Goal: Task Accomplishment & Management: Manage account settings

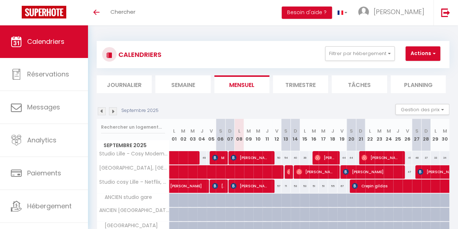
click at [111, 112] on img at bounding box center [113, 111] width 8 height 8
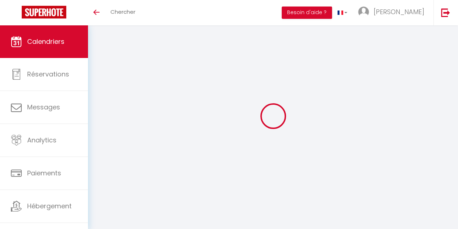
select select
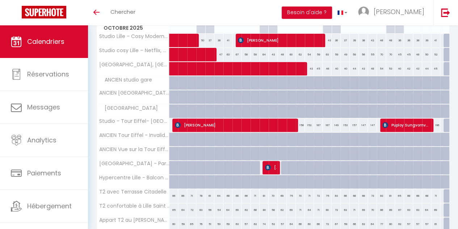
scroll to position [254, 0]
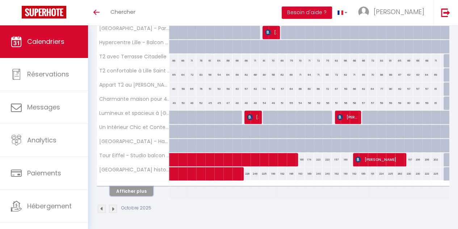
click at [140, 190] on button "Afficher plus" at bounding box center [131, 191] width 43 height 10
select select
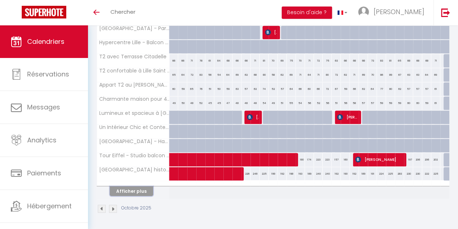
select select
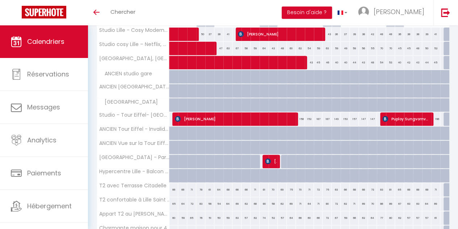
scroll to position [127, 0]
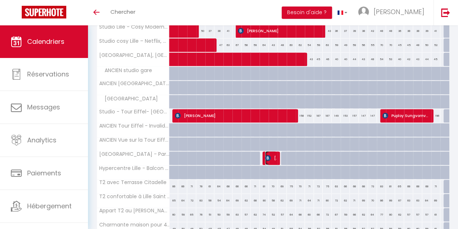
click at [271, 155] on span "[PERSON_NAME]" at bounding box center [271, 158] width 12 height 14
select select "OK"
select select "KO"
select select "0"
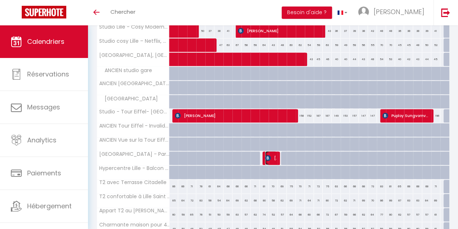
select select "1"
select select
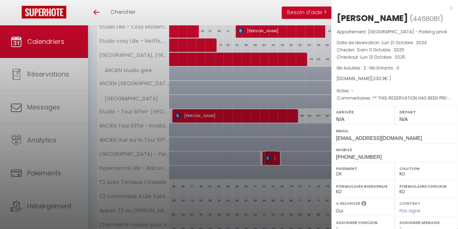
select select "22677"
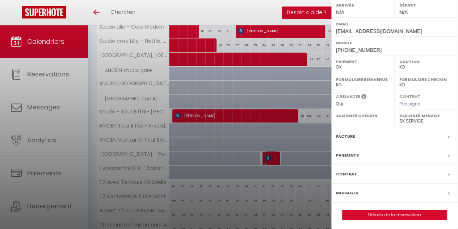
scroll to position [0, 0]
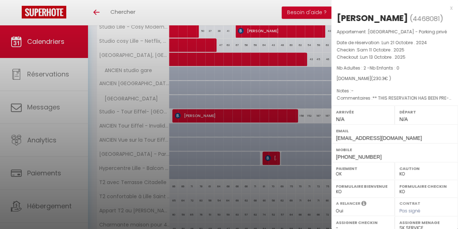
click at [234, 165] on div at bounding box center [229, 114] width 458 height 229
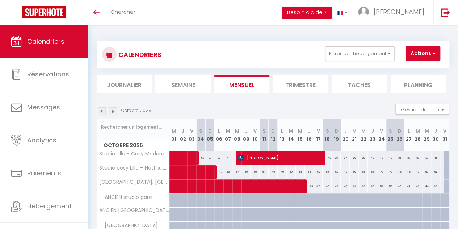
click at [100, 112] on img at bounding box center [102, 111] width 8 height 8
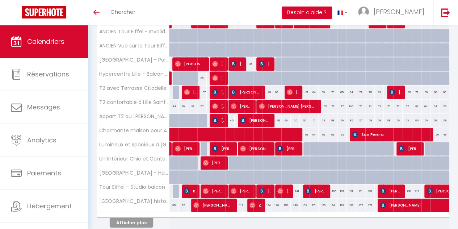
scroll to position [254, 0]
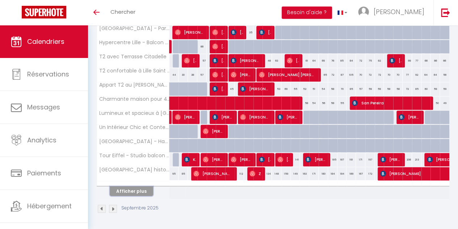
drag, startPoint x: 144, startPoint y: 186, endPoint x: 271, endPoint y: 141, distance: 134.9
click at [144, 186] on button "Afficher plus" at bounding box center [131, 191] width 43 height 10
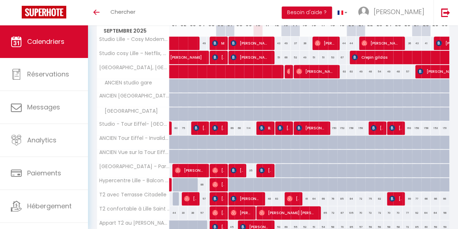
scroll to position [115, 0]
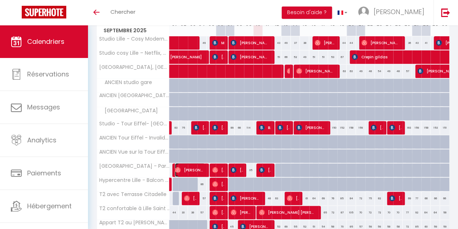
click at [184, 165] on span "[PERSON_NAME]" at bounding box center [190, 170] width 30 height 14
select select "OK"
select select "34293"
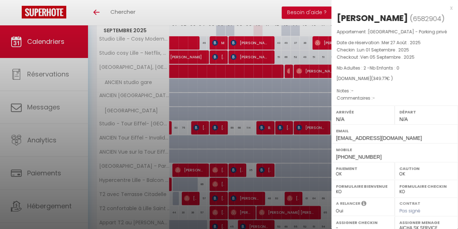
click at [278, 117] on div at bounding box center [229, 114] width 458 height 229
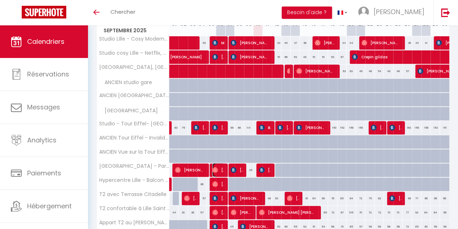
click at [218, 165] on span "[PERSON_NAME]" at bounding box center [218, 170] width 12 height 14
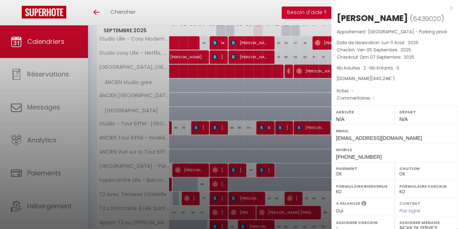
click at [226, 132] on div at bounding box center [229, 114] width 458 height 229
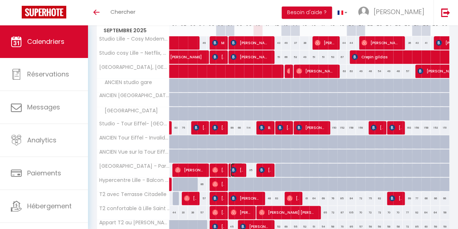
click at [237, 170] on span "[PERSON_NAME]" at bounding box center [237, 170] width 12 height 14
select select "KO"
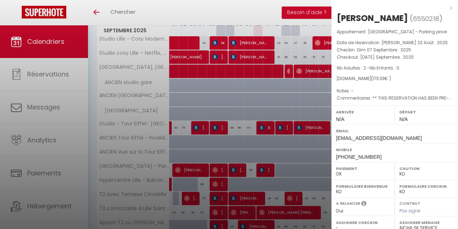
click at [220, 141] on div at bounding box center [229, 114] width 458 height 229
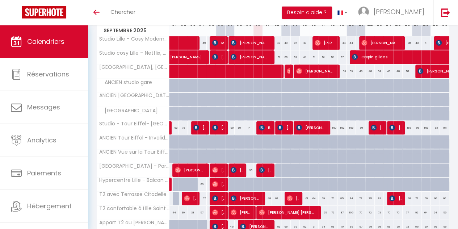
click at [252, 18] on div "Toggle menubar Chercher BUTTON Besoin d'aide ? Zacharie Paramètres Équipe" at bounding box center [252, 12] width 400 height 25
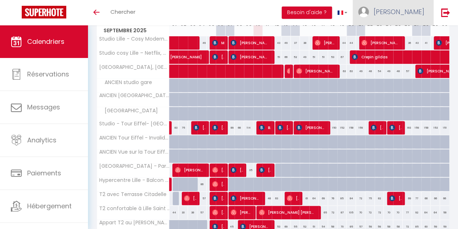
click at [404, 15] on span "[PERSON_NAME]" at bounding box center [399, 11] width 51 height 9
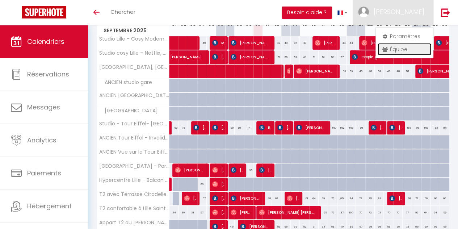
click at [412, 52] on link "Équipe" at bounding box center [405, 49] width 54 height 12
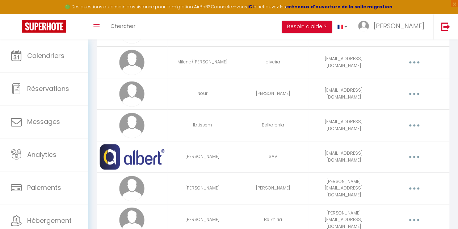
scroll to position [117, 0]
click at [420, 92] on button "button" at bounding box center [413, 93] width 19 height 14
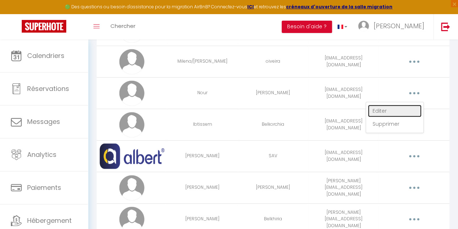
click at [387, 108] on link "Editer" at bounding box center [395, 111] width 54 height 12
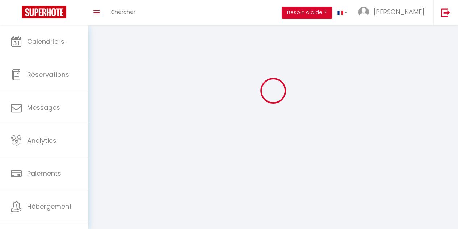
scroll to position [39, 0]
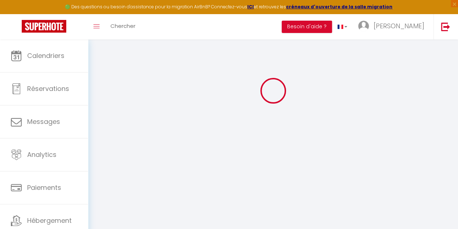
type input "Nour"
type input "[PERSON_NAME]"
type input "[EMAIL_ADDRESS][DOMAIN_NAME]"
type textarea "[URL][DOMAIN_NAME]"
checkbox input "true"
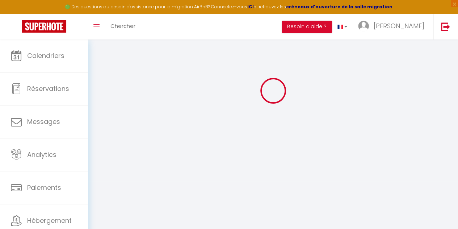
checkbox input "true"
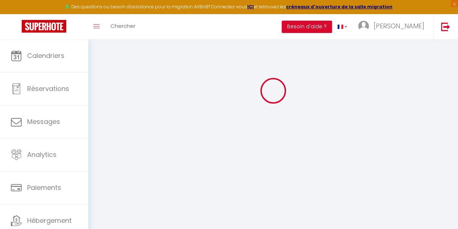
checkbox input "true"
checkbox input "false"
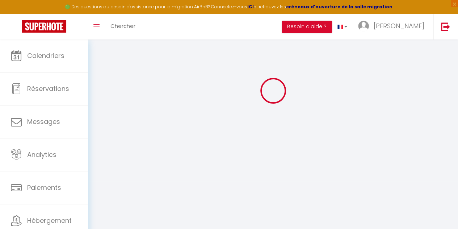
checkbox input "false"
select select
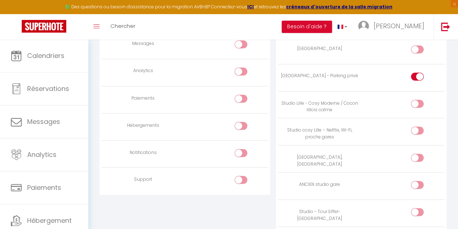
scroll to position [590, 0]
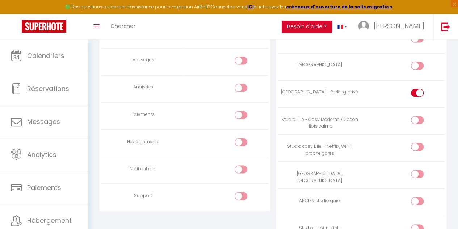
click at [416, 89] on div at bounding box center [417, 93] width 13 height 8
click at [417, 89] on input "checkbox" at bounding box center [423, 94] width 13 height 11
checkbox input "false"
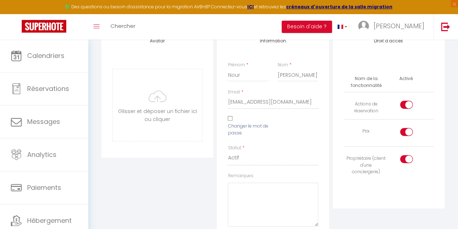
scroll to position [0, 0]
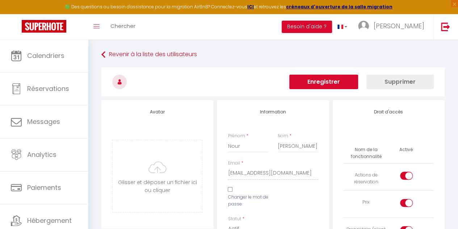
click at [309, 75] on button "Enregistrer" at bounding box center [323, 82] width 69 height 14
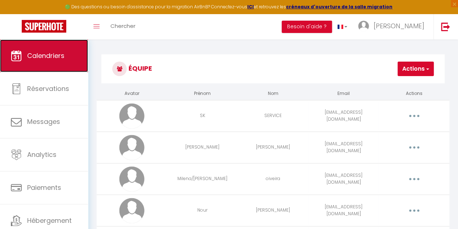
click at [52, 68] on link "Calendriers" at bounding box center [44, 55] width 88 height 33
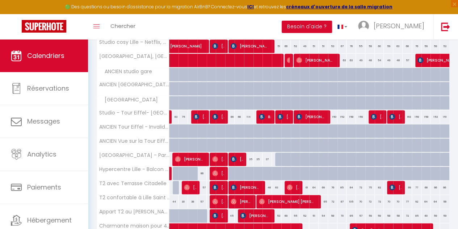
scroll to position [144, 0]
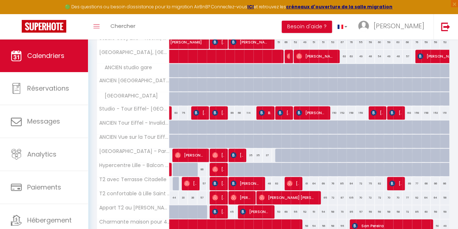
click at [255, 155] on div "35" at bounding box center [257, 154] width 9 height 13
type input "35"
select select "1"
type input "Mer 10 Septembre 2025"
type input "Jeu 11 Septembre 2025"
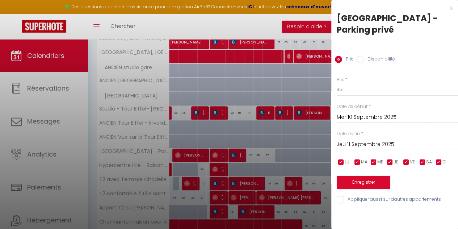
click at [358, 58] on input "Disponibilité" at bounding box center [360, 59] width 7 height 7
radio input "true"
radio input "false"
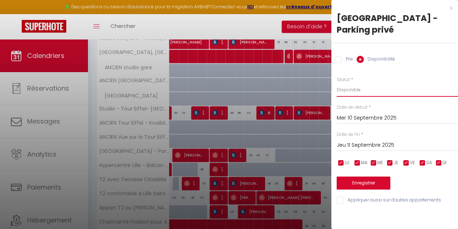
click at [365, 92] on select "Disponible Indisponible" at bounding box center [397, 90] width 121 height 14
click at [337, 83] on select "Disponible Indisponible" at bounding box center [397, 90] width 121 height 14
click at [358, 91] on select "Disponible Indisponible" at bounding box center [397, 90] width 121 height 14
select select "0"
click at [337, 83] on select "Disponible Indisponible" at bounding box center [397, 90] width 121 height 14
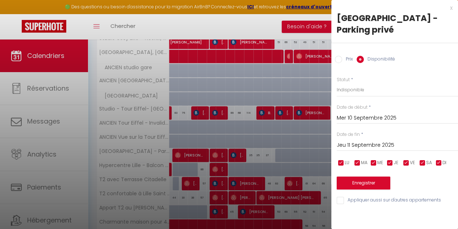
click at [362, 146] on input "Jeu 11 Septembre 2025" at bounding box center [397, 144] width 121 height 9
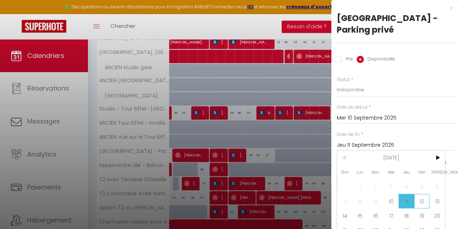
click at [426, 198] on span "12" at bounding box center [422, 201] width 16 height 14
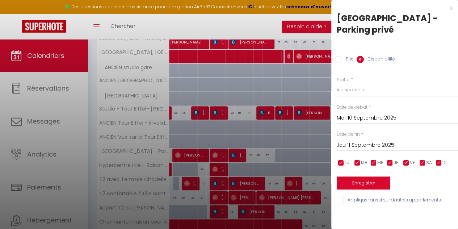
type input "Ven 12 Septembre 2025"
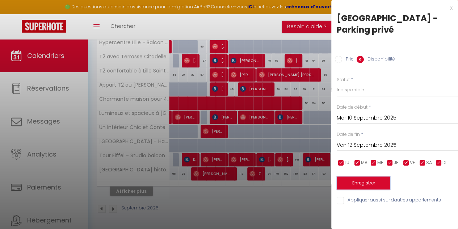
click at [374, 182] on button "Enregistrer" at bounding box center [364, 182] width 54 height 13
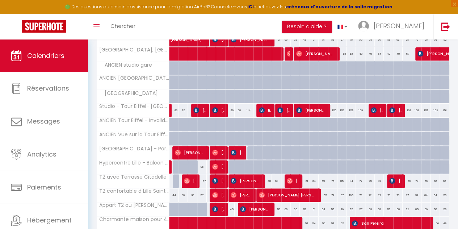
scroll to position [147, 0]
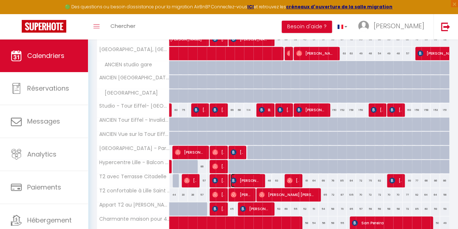
click at [255, 176] on span "[PERSON_NAME]" at bounding box center [246, 180] width 30 height 14
select select "OK"
select select "KO"
select select "0"
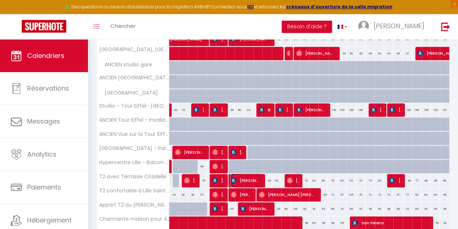
select select "1"
select select
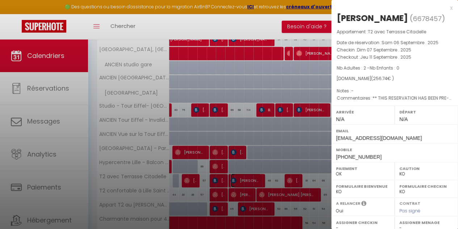
select select "34293"
click at [232, 172] on div at bounding box center [229, 114] width 458 height 229
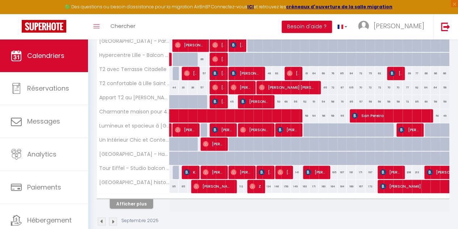
scroll to position [254, 0]
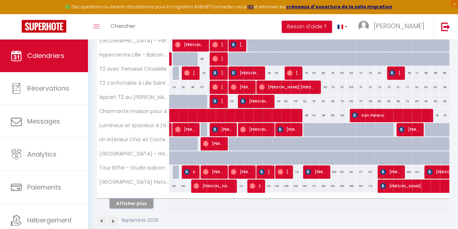
click at [141, 198] on button "Afficher plus" at bounding box center [131, 203] width 43 height 10
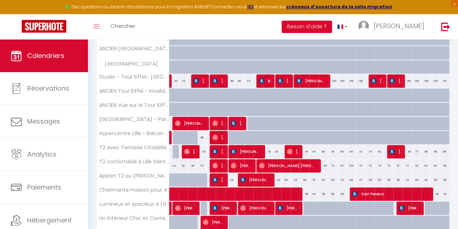
scroll to position [179, 0]
